Goal: Transaction & Acquisition: Purchase product/service

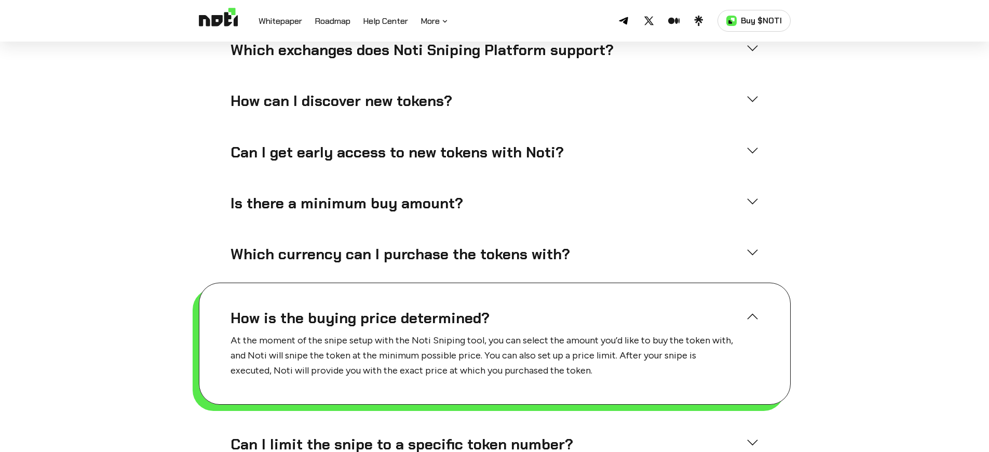
scroll to position [2806, 0]
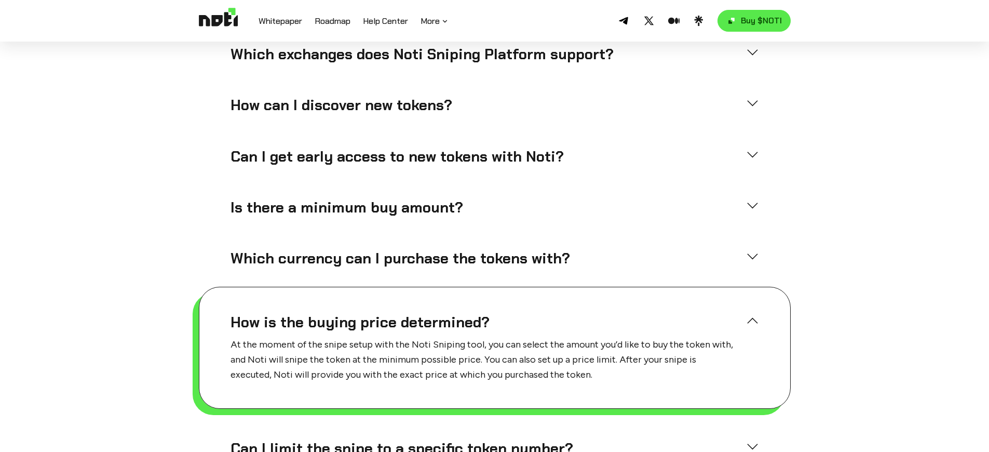
click at [754, 21] on link "Buy $NOTI" at bounding box center [754, 21] width 73 height 22
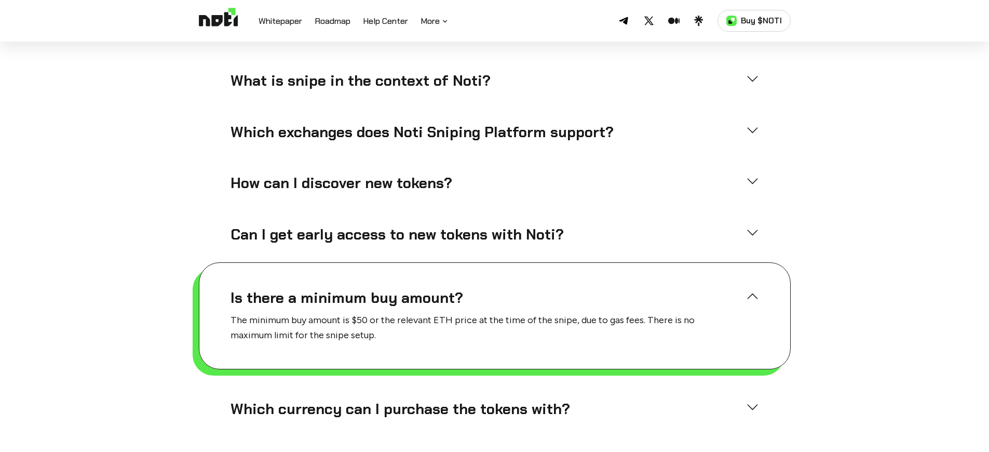
scroll to position [2727, 0]
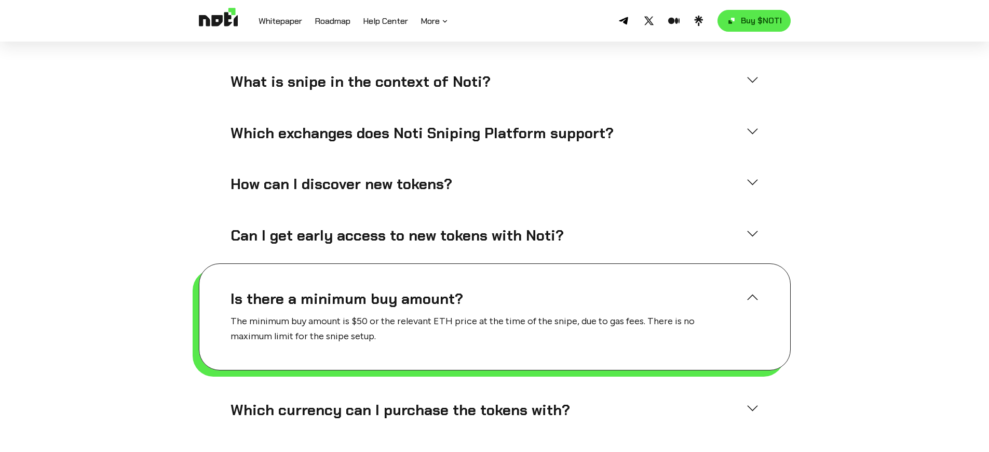
click at [754, 21] on link "Buy $NOTI" at bounding box center [754, 21] width 73 height 22
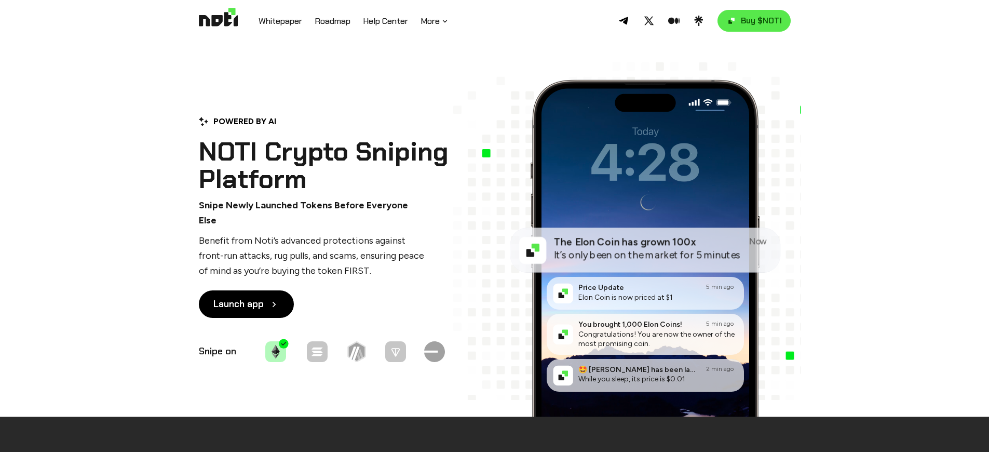
click at [754, 21] on link "Buy $NOTI" at bounding box center [754, 21] width 73 height 22
